Goal: Navigation & Orientation: Find specific page/section

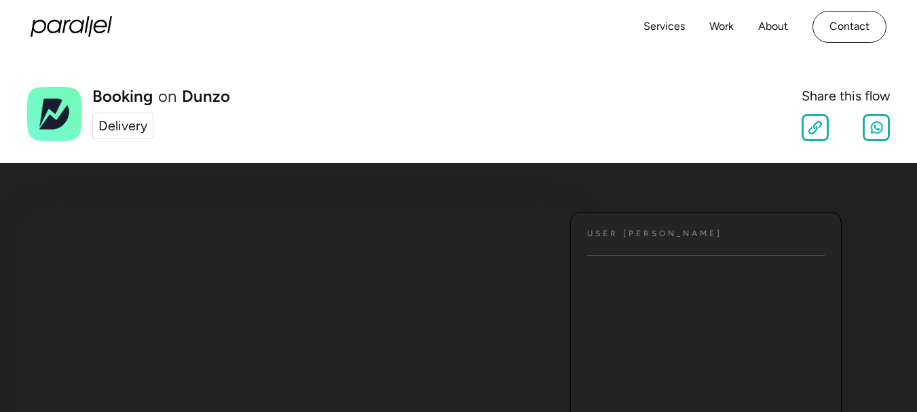
click at [126, 125] on div "Delivery" at bounding box center [122, 126] width 49 height 20
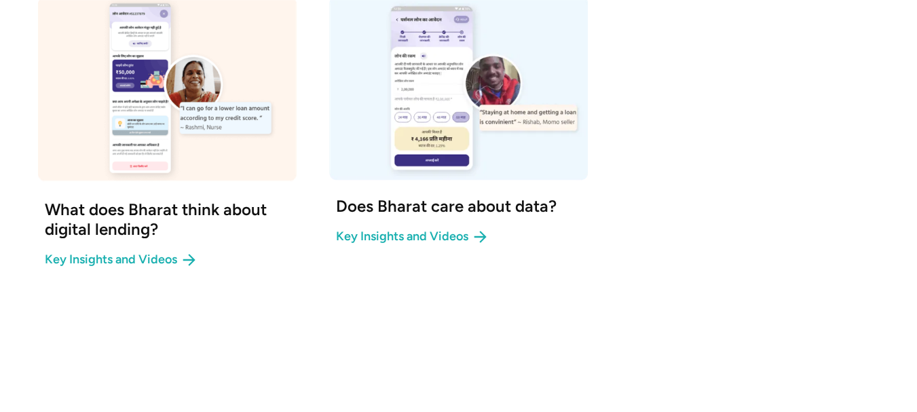
scroll to position [883, 0]
